Goal: Communication & Community: Share content

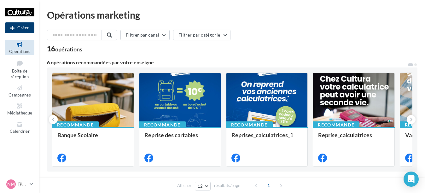
click at [15, 26] on button "Créer" at bounding box center [19, 27] width 29 height 11
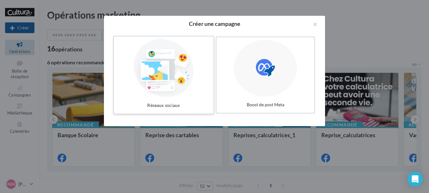
click at [176, 93] on div at bounding box center [163, 68] width 95 height 58
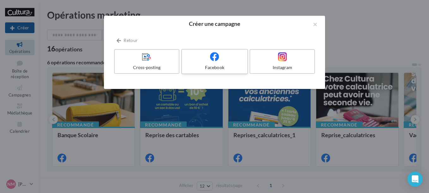
click at [199, 66] on div "Facebook" at bounding box center [214, 67] width 60 height 6
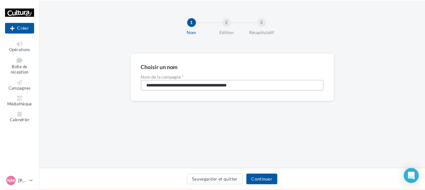
scroll to position [0, 10]
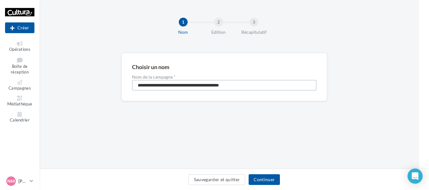
drag, startPoint x: 146, startPoint y: 85, endPoint x: 430, endPoint y: 110, distance: 284.9
click at [419, 110] on html "Nouvelle campagne Créer Opérations Boîte de réception Campagnes Médiathèque Cal…" at bounding box center [204, 95] width 429 height 190
type input "**********"
drag, startPoint x: 276, startPoint y: 180, endPoint x: 253, endPoint y: 167, distance: 25.9
click at [276, 180] on button "Continuer" at bounding box center [263, 179] width 31 height 11
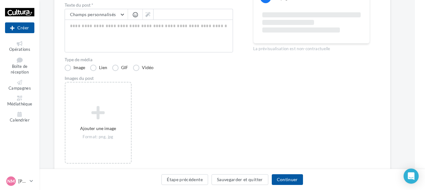
scroll to position [63, 10]
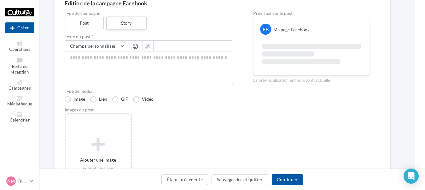
click at [131, 20] on label "Story" at bounding box center [126, 23] width 40 height 13
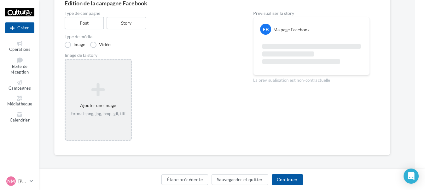
click at [100, 78] on div "Ajouter une image Format: png, jpg, bmp, gif, tiff" at bounding box center [98, 100] width 67 height 82
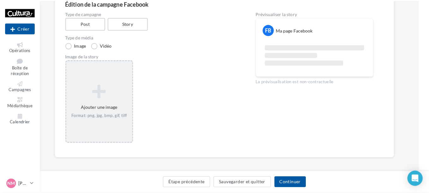
scroll to position [62, 10]
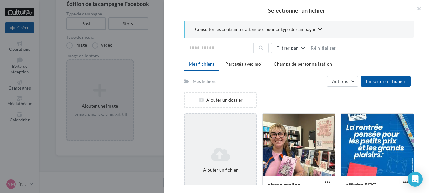
click at [238, 131] on div "Ajouter un fichier" at bounding box center [220, 159] width 73 height 93
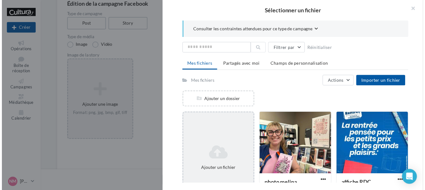
scroll to position [63, 10]
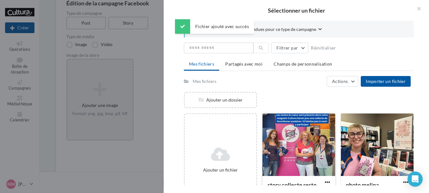
click at [279, 133] on div at bounding box center [298, 145] width 73 height 63
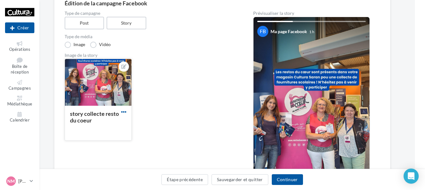
click at [124, 111] on span "button" at bounding box center [123, 111] width 5 height 5
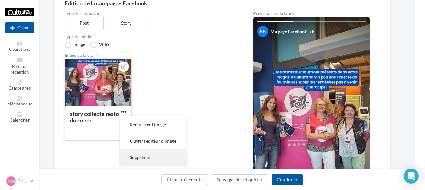
click at [140, 157] on button "Supprimer" at bounding box center [153, 157] width 67 height 16
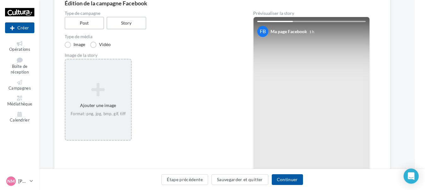
click at [91, 81] on div "Ajouter une image Format: png, jpg, bmp, gif, tiff" at bounding box center [98, 100] width 65 height 40
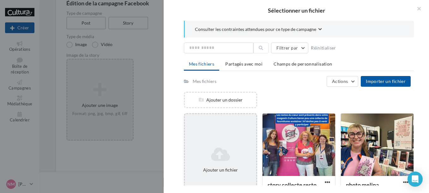
click at [233, 155] on icon at bounding box center [220, 154] width 66 height 15
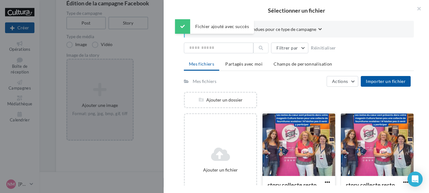
click at [311, 133] on div at bounding box center [298, 145] width 73 height 63
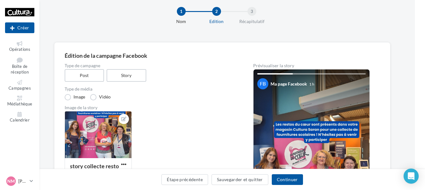
scroll to position [0, 10]
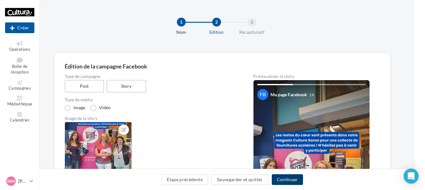
click at [286, 179] on button "Continuer" at bounding box center [287, 179] width 31 height 11
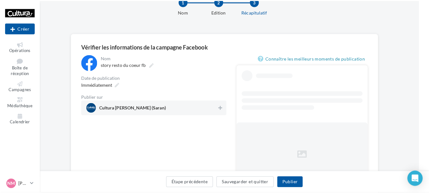
scroll to position [0, 10]
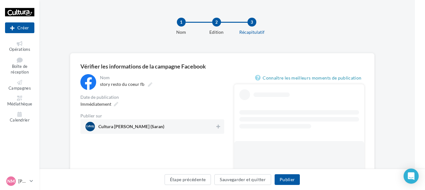
click at [205, 128] on span "Cultura Saran (Saran)" at bounding box center [151, 126] width 130 height 9
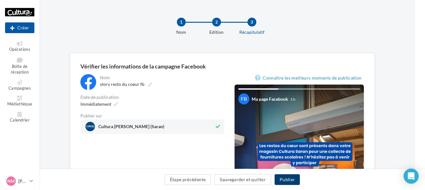
click at [287, 180] on button "Publier" at bounding box center [287, 179] width 25 height 11
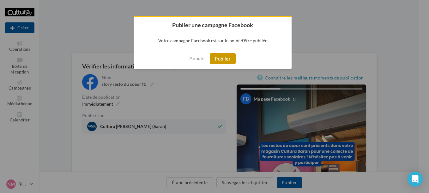
click at [220, 60] on button "Publier" at bounding box center [223, 58] width 26 height 11
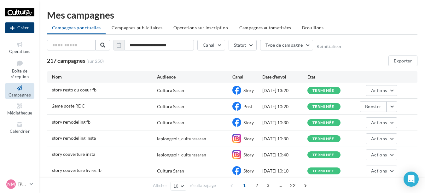
click at [15, 28] on button "Créer" at bounding box center [19, 27] width 29 height 11
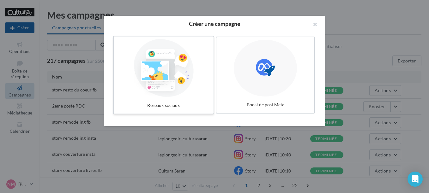
click at [159, 81] on div at bounding box center [163, 68] width 95 height 58
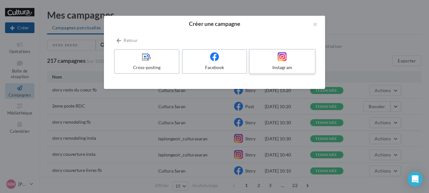
click at [279, 69] on div "Instagram" at bounding box center [282, 67] width 60 height 6
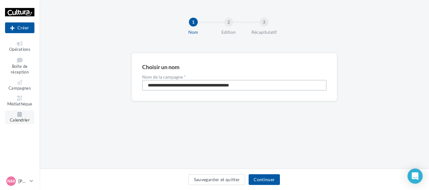
drag, startPoint x: 281, startPoint y: 87, endPoint x: 33, endPoint y: 114, distance: 249.2
click at [33, 114] on div "Nouvelle campagne Créer Opérations Boîte de réception Campagnes Médiathèque Cal…" at bounding box center [214, 95] width 429 height 190
type input "**********"
click at [253, 177] on button "Continuer" at bounding box center [263, 179] width 31 height 11
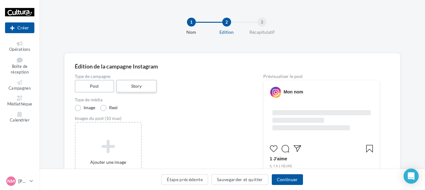
click at [132, 87] on label "Story" at bounding box center [136, 86] width 40 height 13
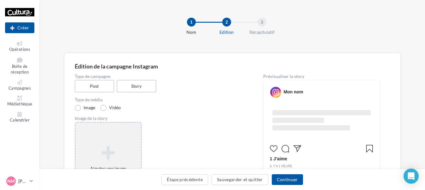
click at [114, 147] on icon at bounding box center [108, 152] width 60 height 15
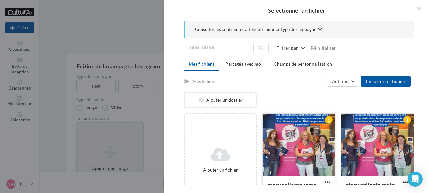
click at [316, 141] on div at bounding box center [298, 145] width 73 height 63
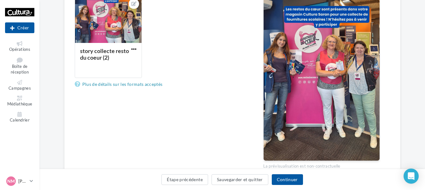
scroll to position [126, 0]
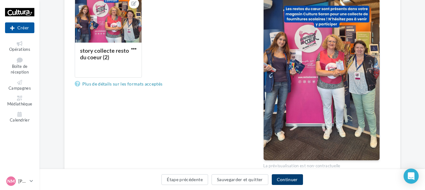
click at [283, 180] on button "Continuer" at bounding box center [287, 179] width 31 height 11
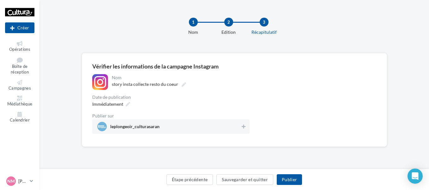
drag, startPoint x: 152, startPoint y: 127, endPoint x: 157, endPoint y: 127, distance: 4.8
click at [152, 127] on span "leplongeoir_culturasaran" at bounding box center [134, 127] width 49 height 7
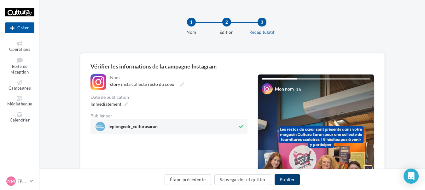
click at [288, 180] on button "Publier" at bounding box center [287, 179] width 25 height 11
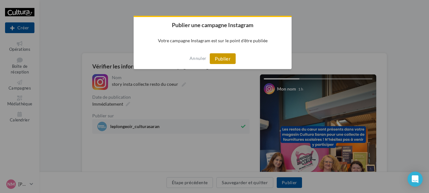
click at [228, 63] on button "Publier" at bounding box center [223, 58] width 26 height 11
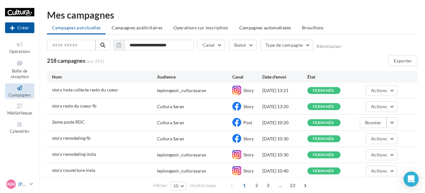
click at [24, 183] on p "[PERSON_NAME]" at bounding box center [22, 184] width 9 height 6
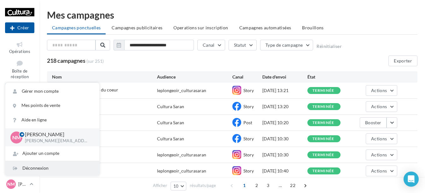
click at [33, 170] on div "Déconnexion" at bounding box center [52, 168] width 94 height 14
